Goal: Entertainment & Leisure: Consume media (video, audio)

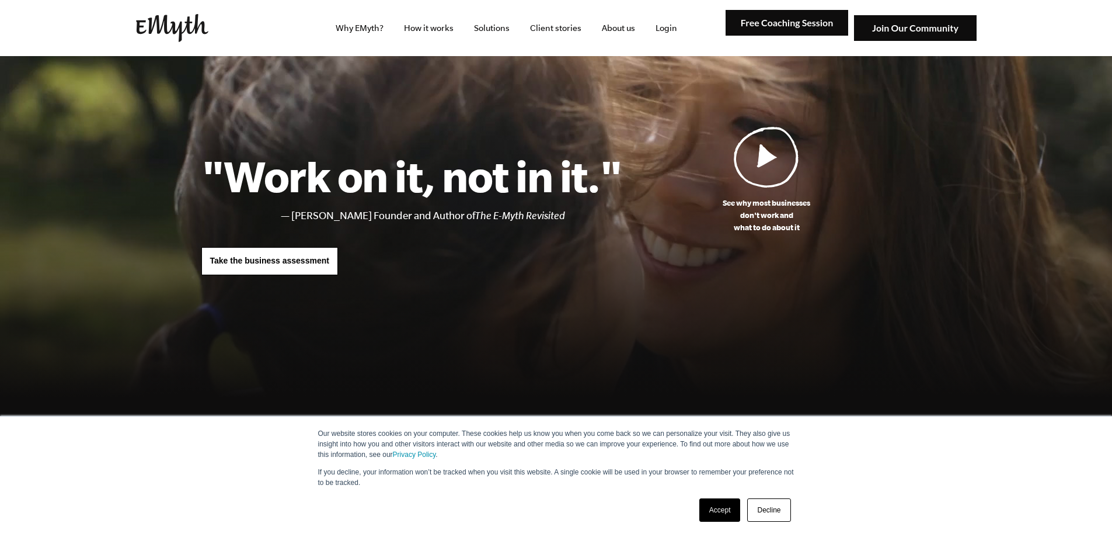
click at [760, 158] on img at bounding box center [766, 156] width 65 height 61
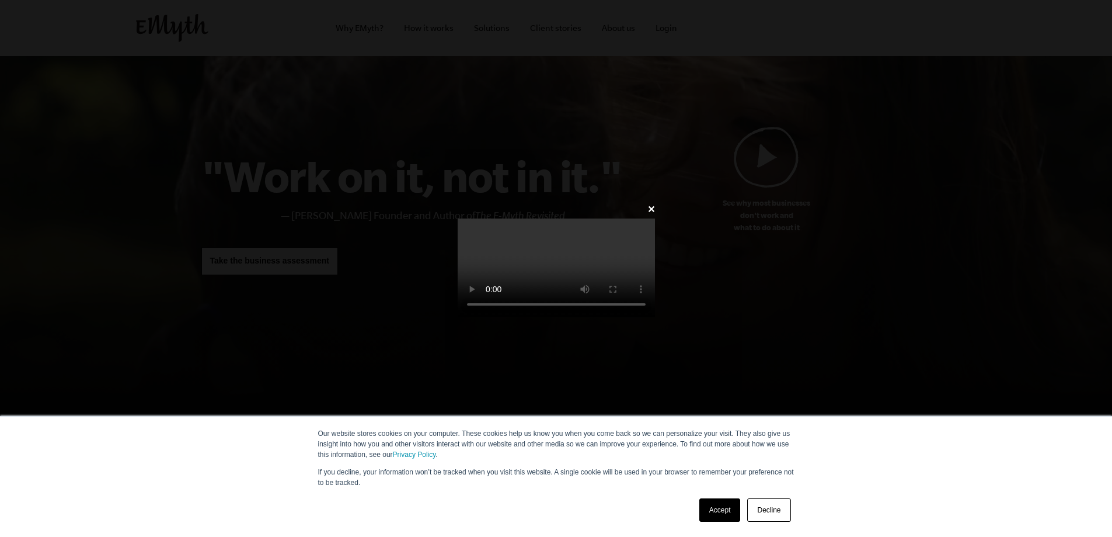
click at [655, 218] on video at bounding box center [556, 267] width 197 height 99
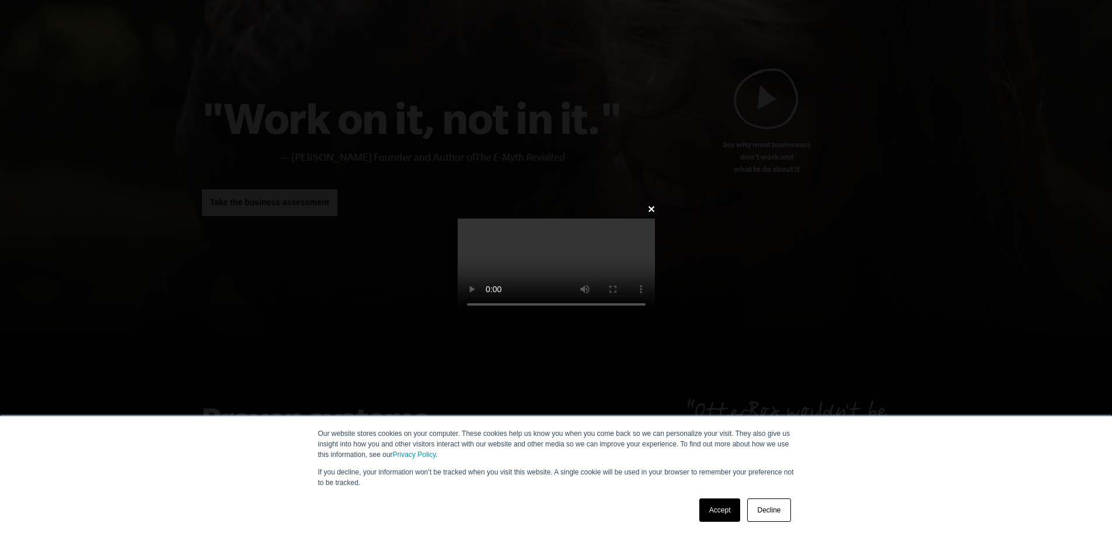
scroll to position [78, 0]
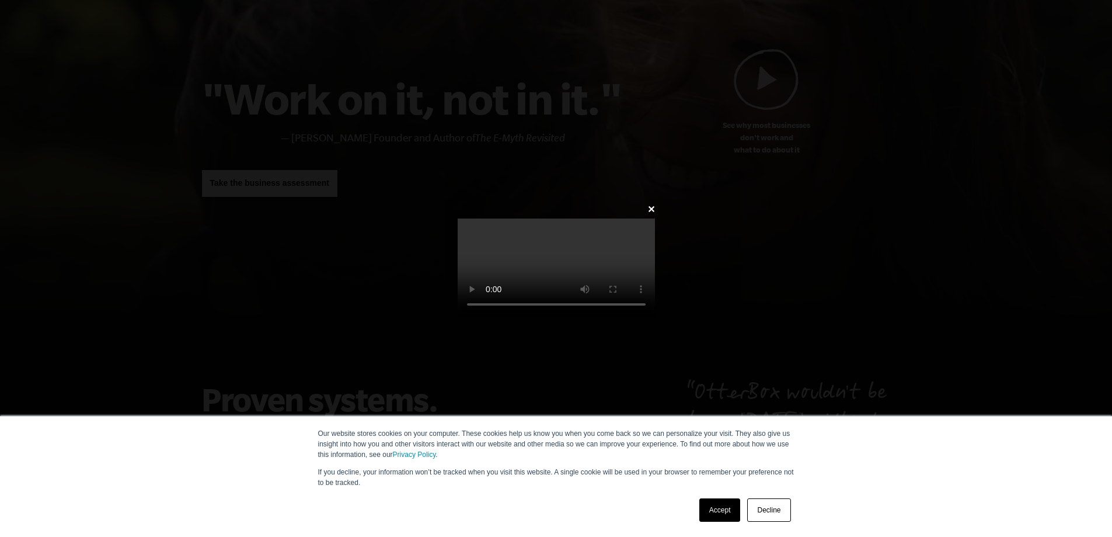
drag, startPoint x: 781, startPoint y: 508, endPoint x: 788, endPoint y: 454, distance: 54.1
click at [781, 507] on link "Decline" at bounding box center [768, 509] width 43 height 23
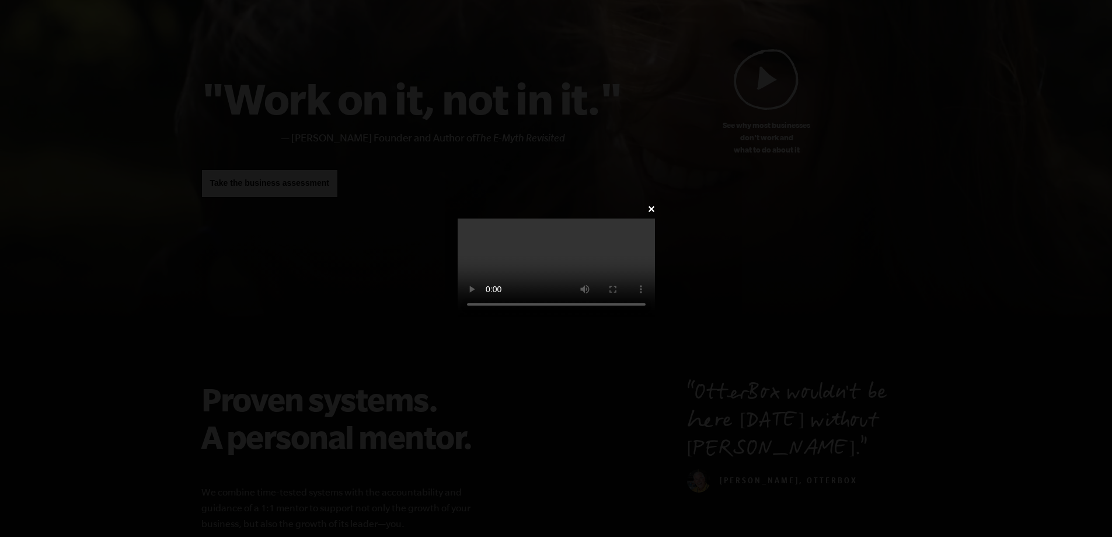
scroll to position [0, 0]
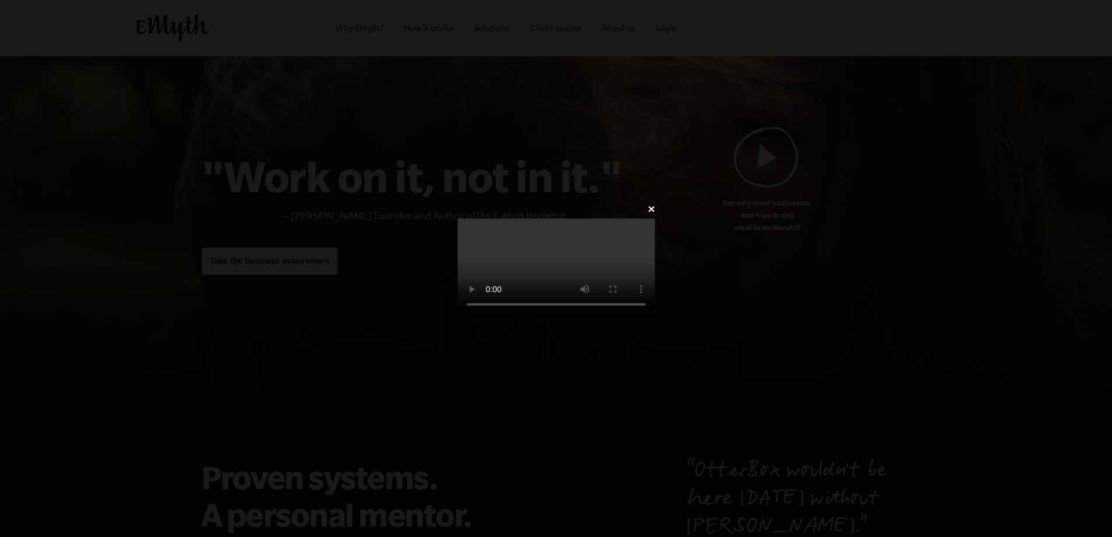
click at [655, 218] on video at bounding box center [556, 267] width 197 height 99
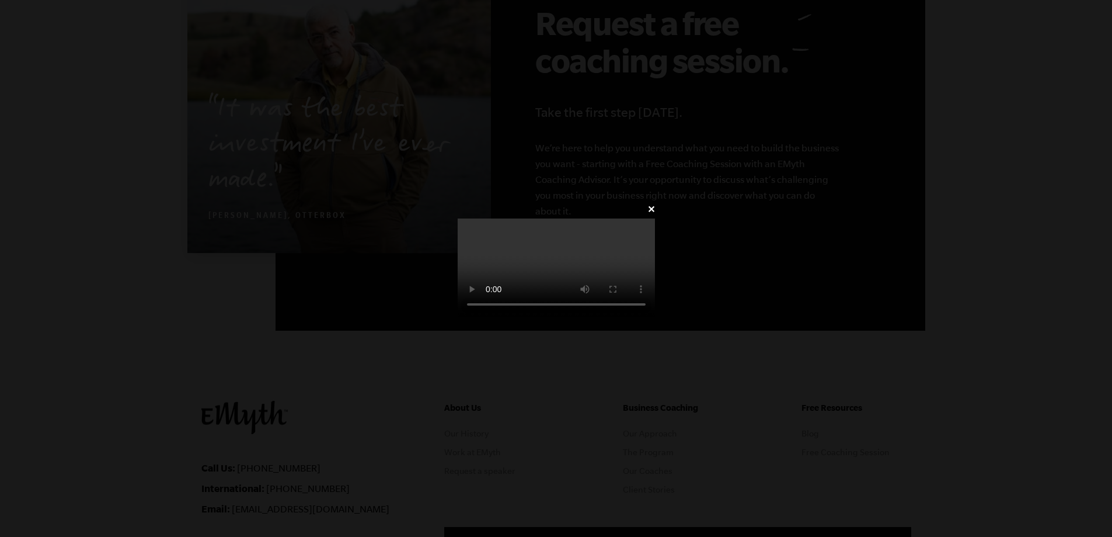
scroll to position [3063, 0]
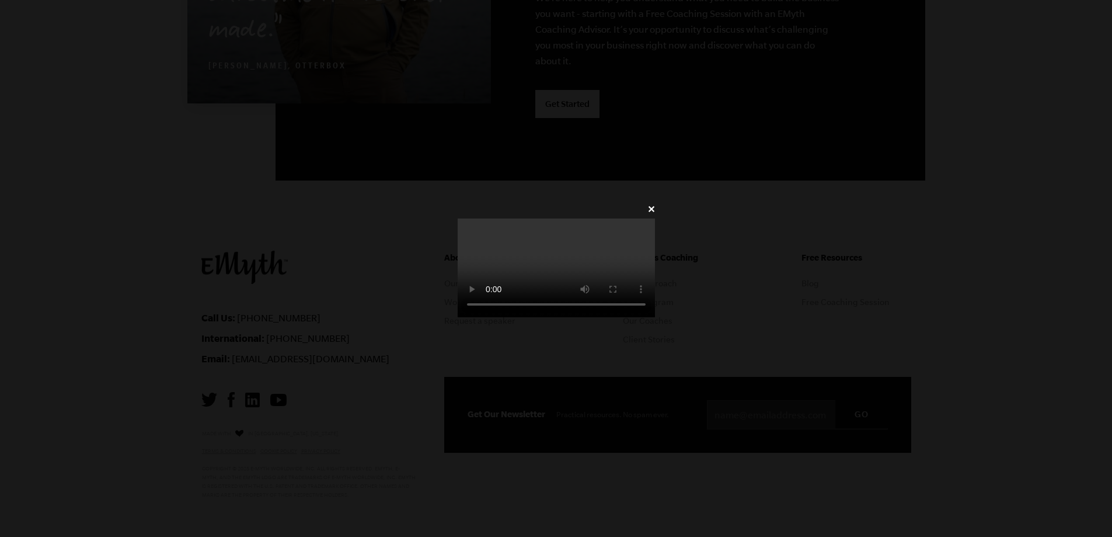
click at [655, 317] on video at bounding box center [556, 267] width 197 height 99
click at [655, 218] on video at bounding box center [556, 267] width 197 height 99
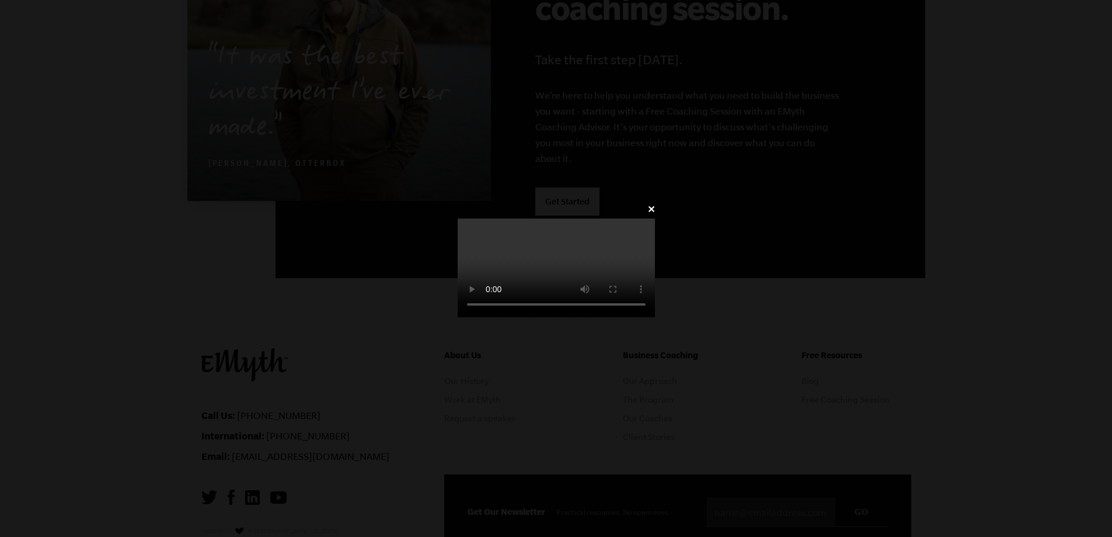
scroll to position [2927, 0]
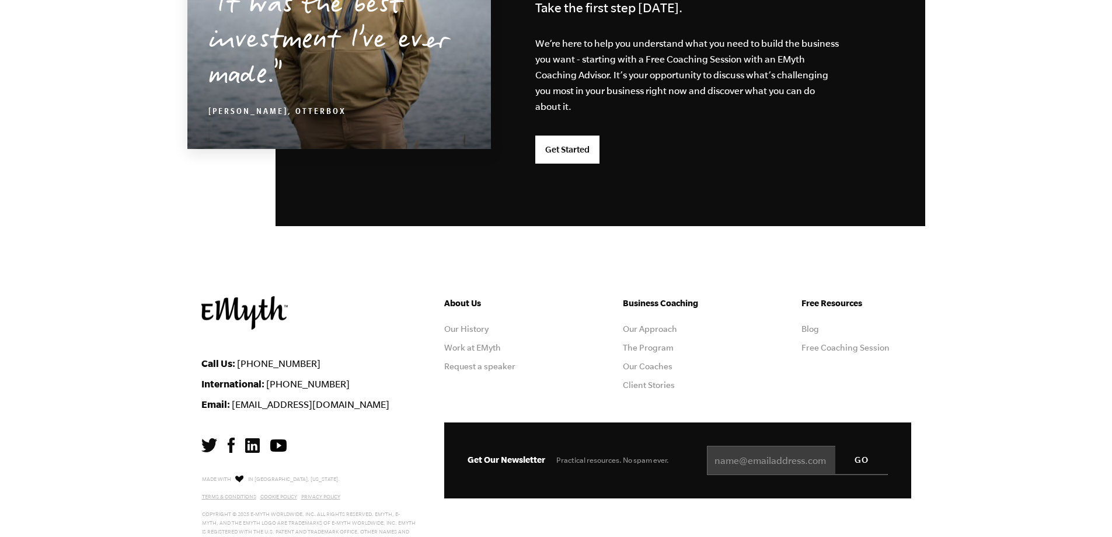
scroll to position [3063, 0]
